Goal: Task Accomplishment & Management: Manage account settings

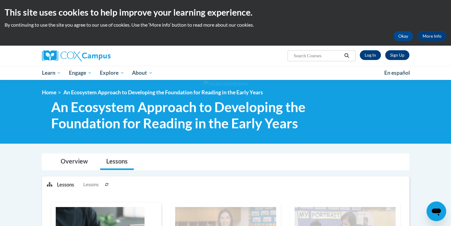
drag, startPoint x: 275, startPoint y: 131, endPoint x: 180, endPoint y: 63, distance: 117.3
click at [180, 63] on div "Sign Up Log In Search Search..." at bounding box center [226, 56] width 386 height 20
click at [405, 34] on button "Okay" at bounding box center [403, 36] width 20 height 10
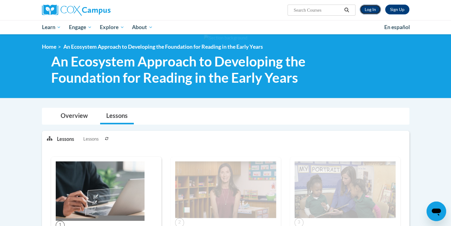
click at [365, 11] on link "Log In" at bounding box center [370, 10] width 21 height 10
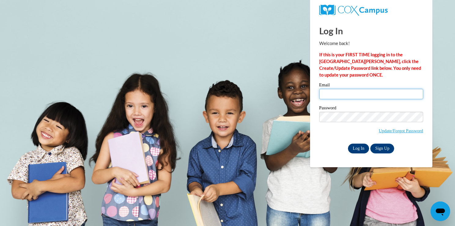
type input "ssdesmond@yahoo.com"
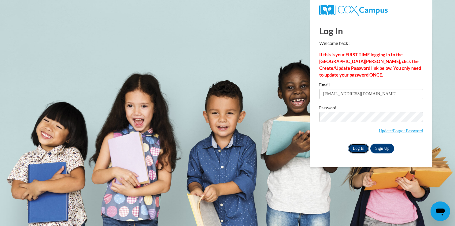
click at [357, 150] on input "Log In" at bounding box center [358, 148] width 21 height 10
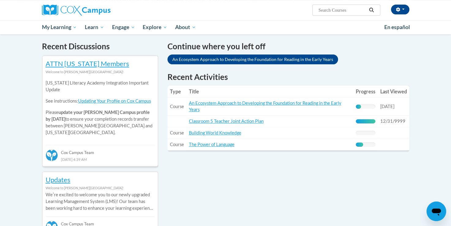
scroll to position [184, 0]
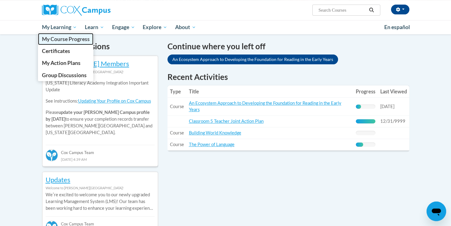
click at [58, 39] on span "My Course Progress" at bounding box center [66, 39] width 48 height 6
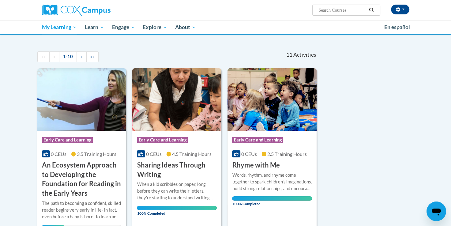
scroll to position [61, 0]
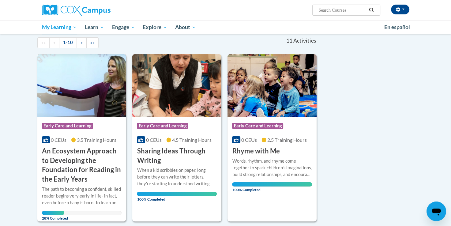
click at [80, 147] on h3 "An Ecosystem Approach to Developing the Foundation for Reading in the Early Yea…" at bounding box center [82, 165] width 80 height 38
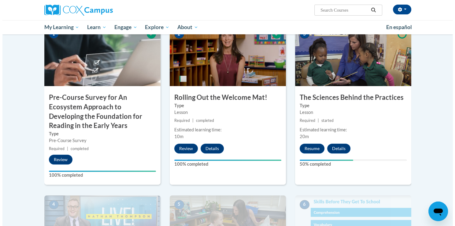
scroll to position [153, 0]
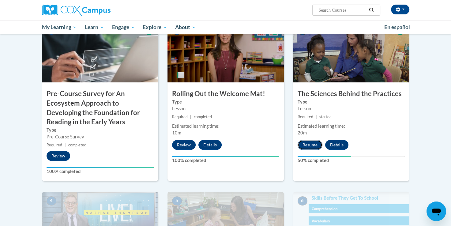
click at [311, 142] on button "Resume" at bounding box center [309, 145] width 25 height 10
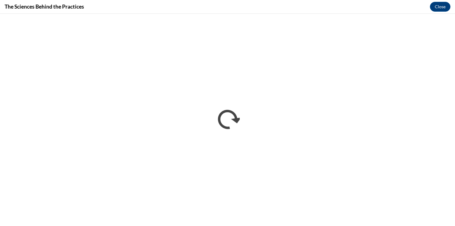
scroll to position [0, 0]
